Goal: Task Accomplishment & Management: Complete application form

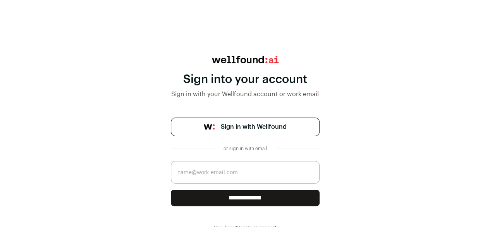
click at [265, 136] on div "**********" at bounding box center [245, 161] width 149 height 88
click at [268, 134] on link "Sign in with Wellfound" at bounding box center [245, 126] width 149 height 19
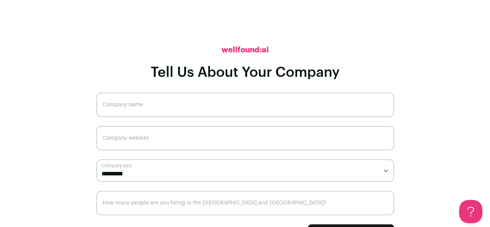
click at [174, 107] on input "Company name" at bounding box center [245, 105] width 298 height 24
